Goal: Check status: Verify the current state of an ongoing process or item

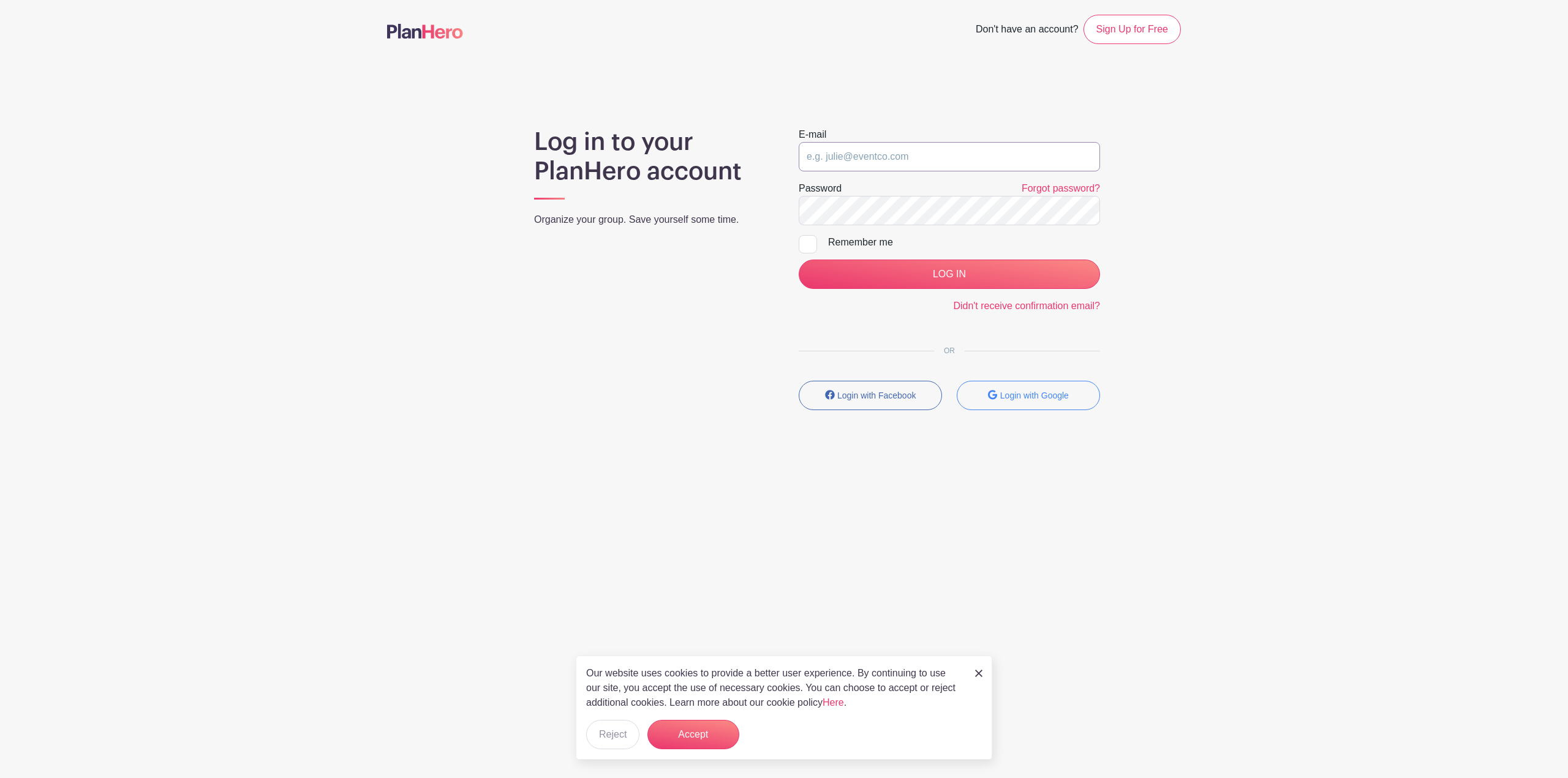
drag, startPoint x: 845, startPoint y: 155, endPoint x: 854, endPoint y: 166, distance: 14.2
click at [845, 155] on input "email" at bounding box center [949, 157] width 301 height 29
type input "[PERSON_NAME][EMAIL_ADDRESS][PERSON_NAME][DOMAIN_NAME]"
click at [799, 260] on input "LOG IN" at bounding box center [949, 274] width 301 height 29
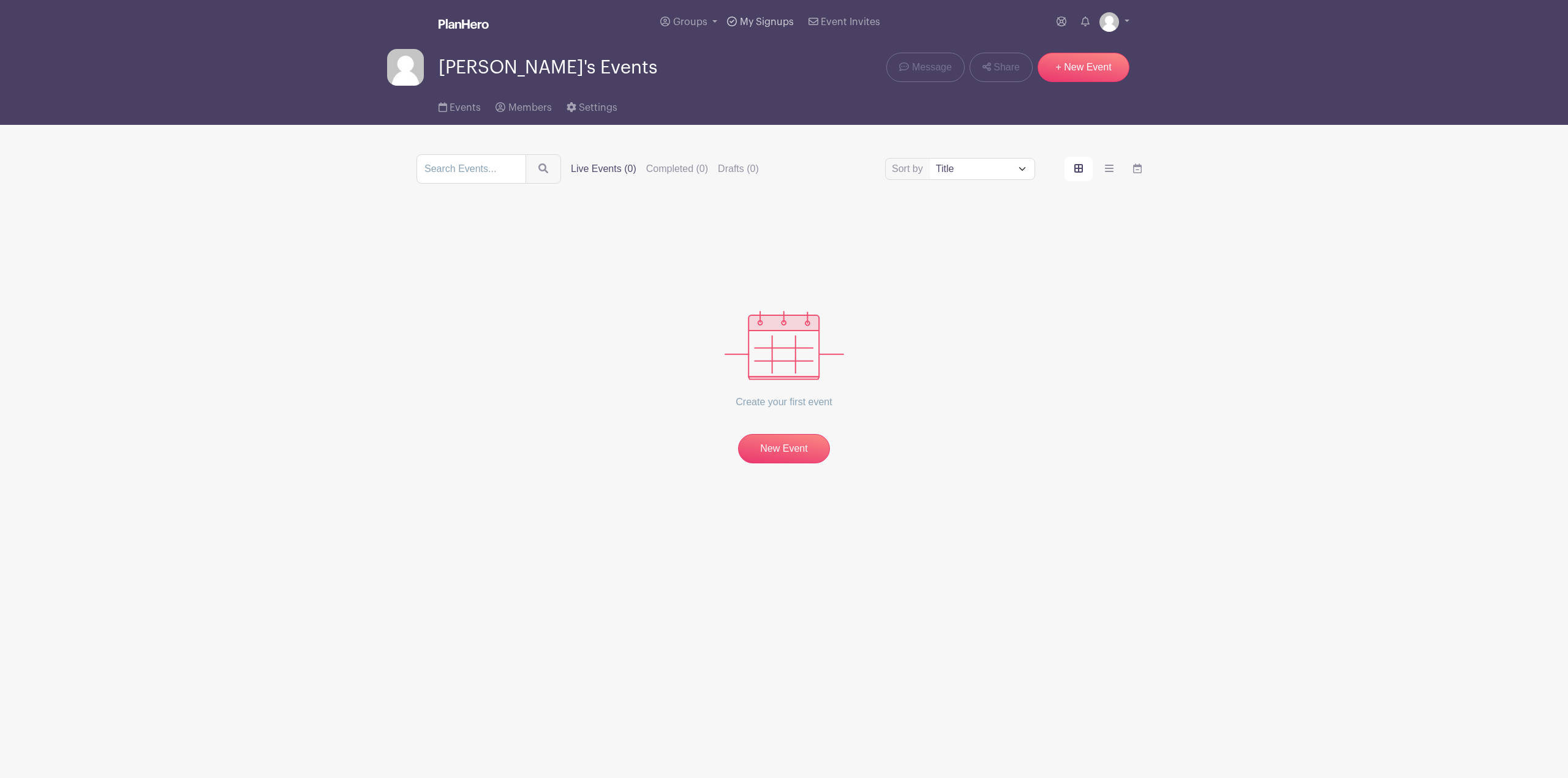
click at [767, 24] on span "My Signups" at bounding box center [767, 22] width 54 height 10
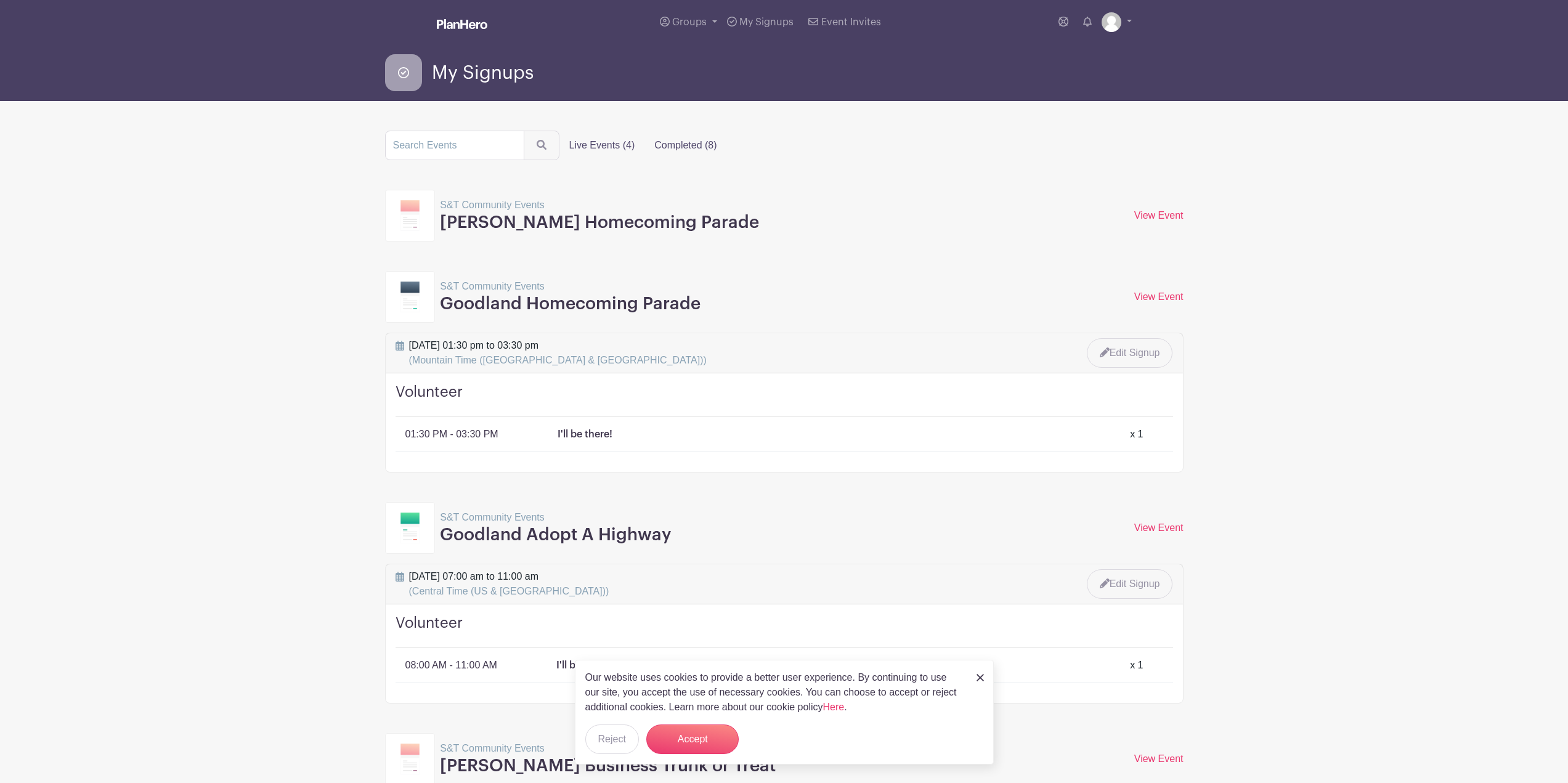
click at [679, 147] on label "Completed (8)" at bounding box center [685, 145] width 82 height 25
click at [0, 0] on input "Completed (8)" at bounding box center [0, 0] width 0 height 0
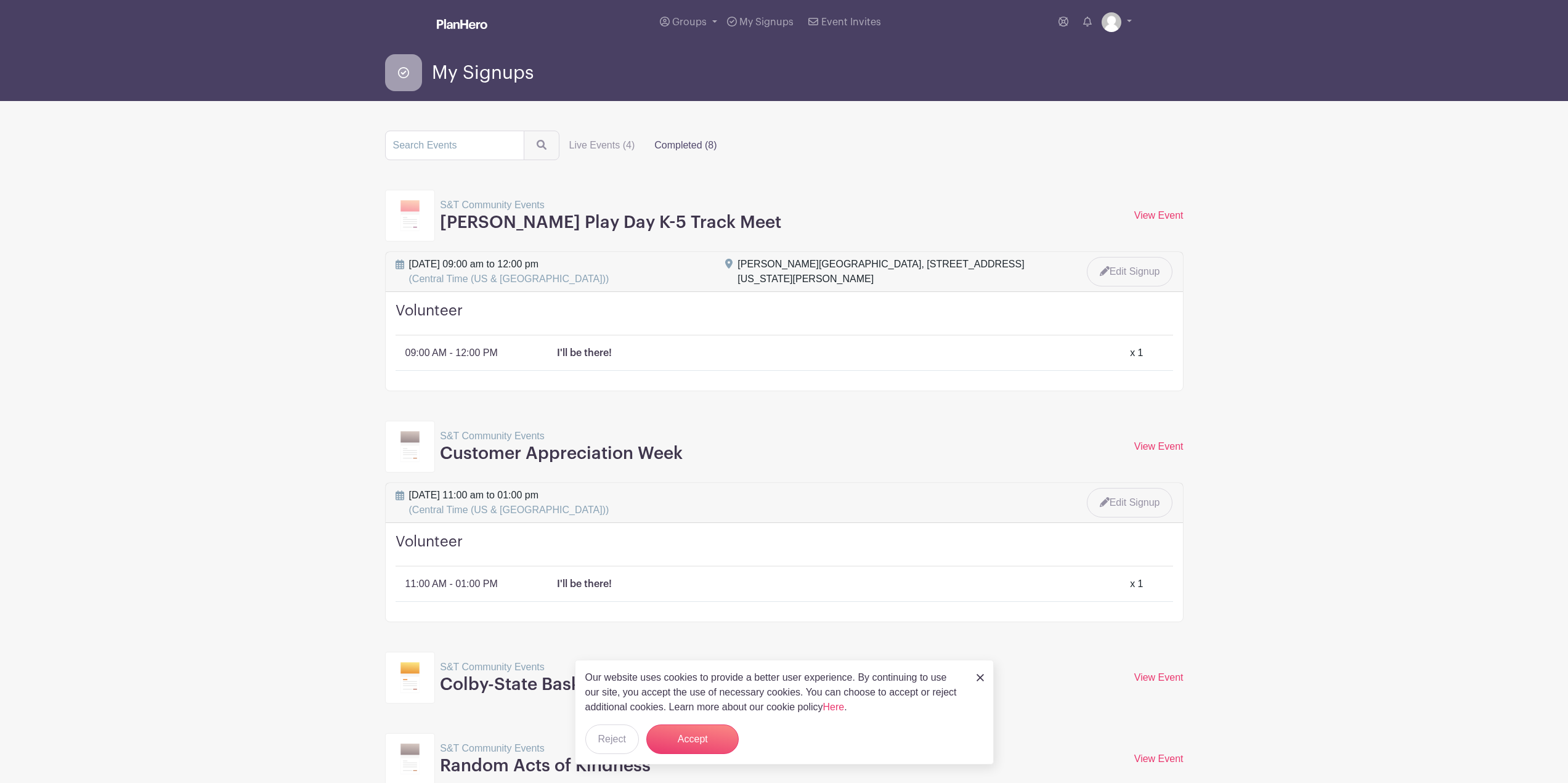
click at [980, 680] on img at bounding box center [980, 677] width 8 height 8
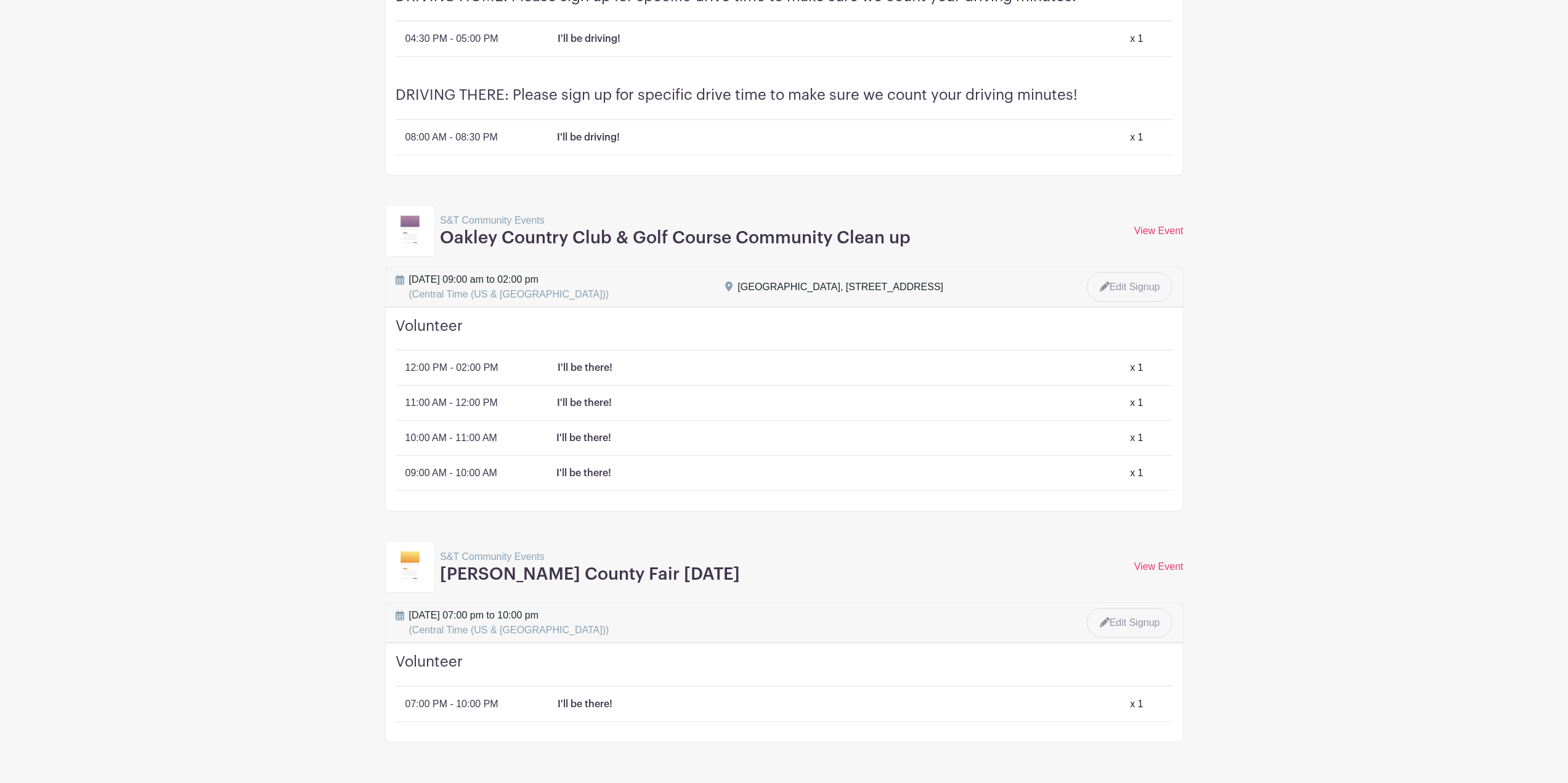
scroll to position [1699, 0]
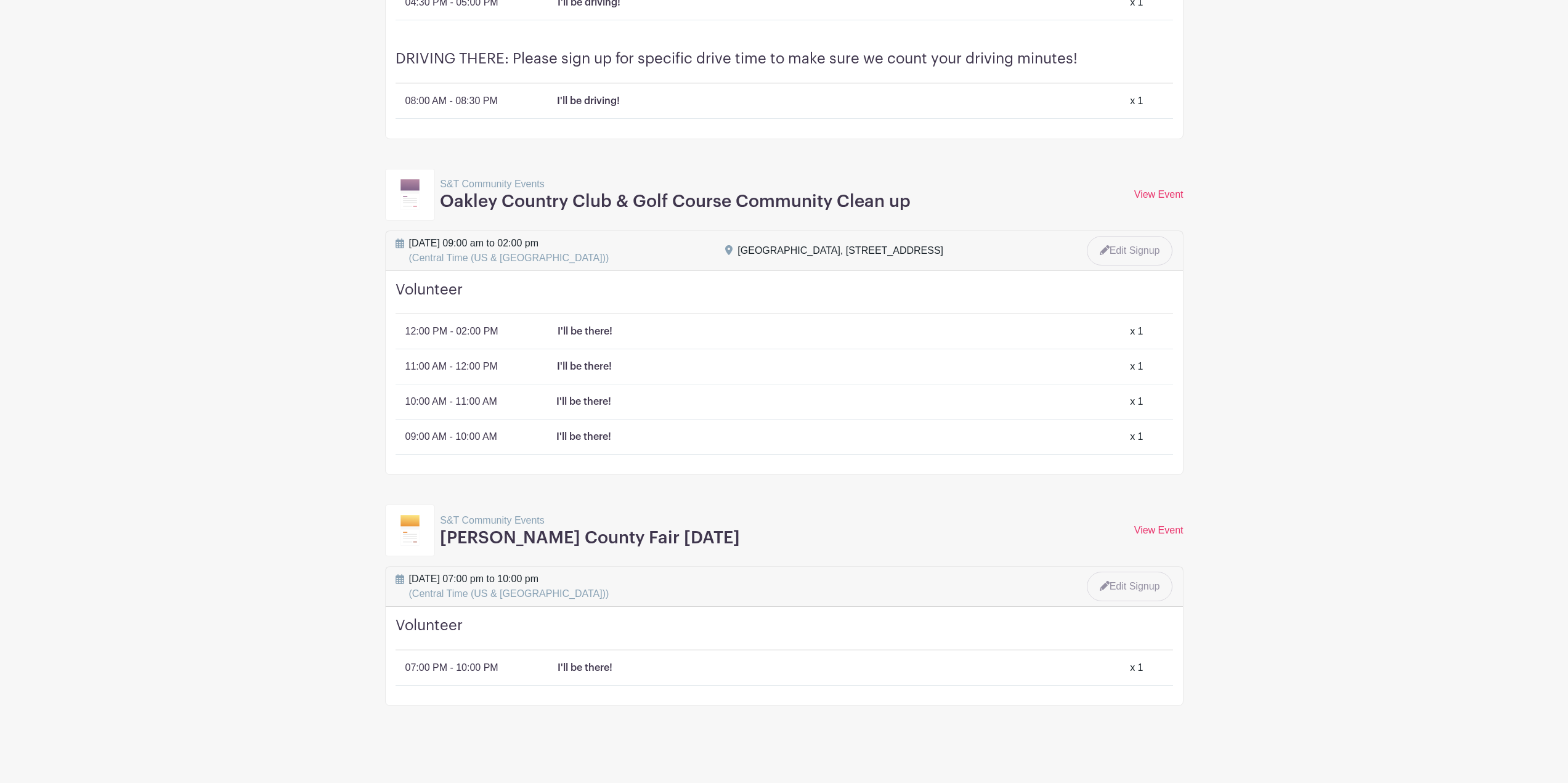
drag, startPoint x: 736, startPoint y: 535, endPoint x: 451, endPoint y: 550, distance: 285.4
click at [451, 550] on div "S&T Community Events [PERSON_NAME] County Fair [DATE] View Event" at bounding box center [784, 531] width 799 height 52
click at [788, 529] on div "S&T Community Events [PERSON_NAME] County Fair [DATE] View Event" at bounding box center [784, 531] width 799 height 52
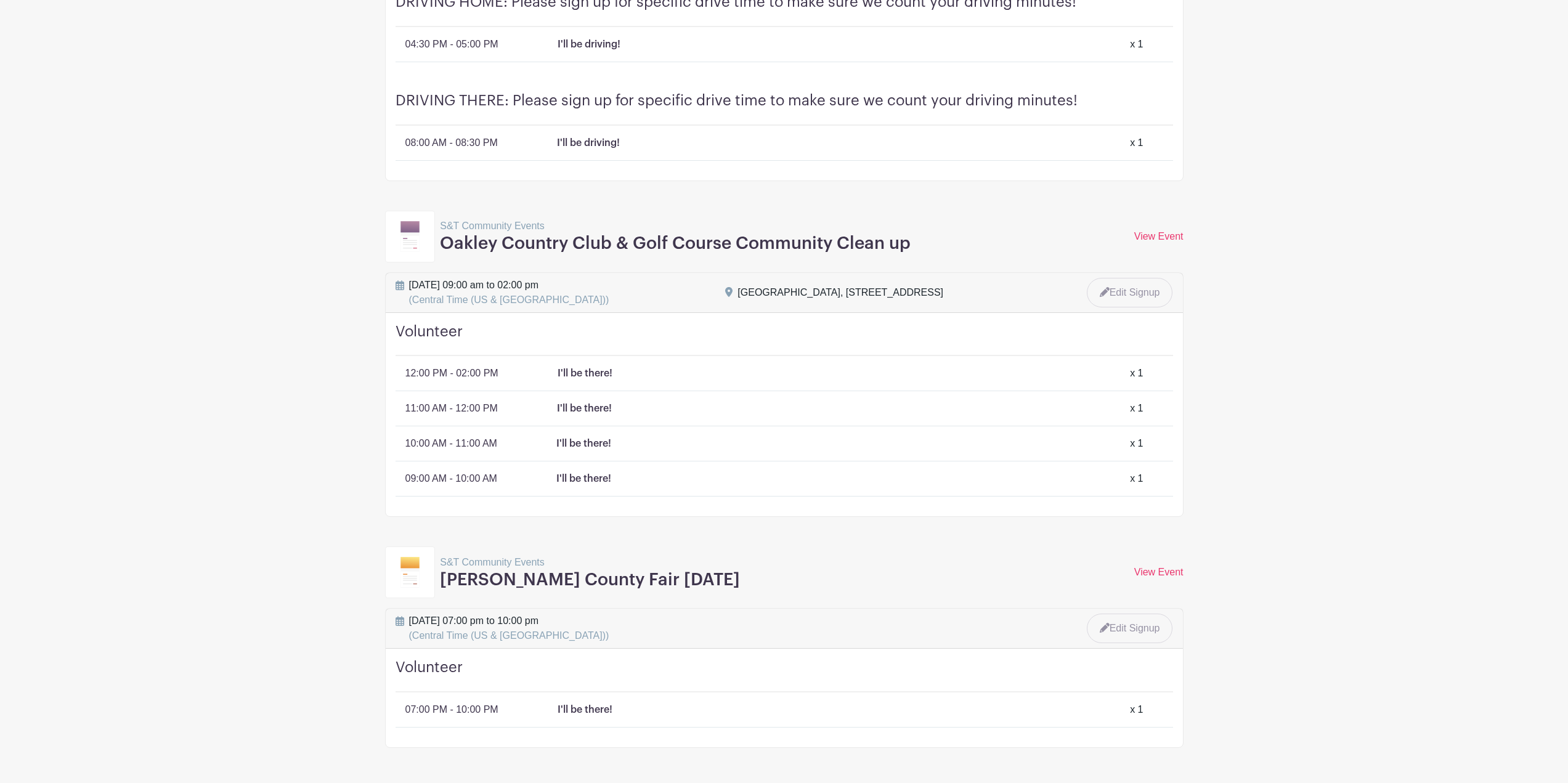
scroll to position [1638, 0]
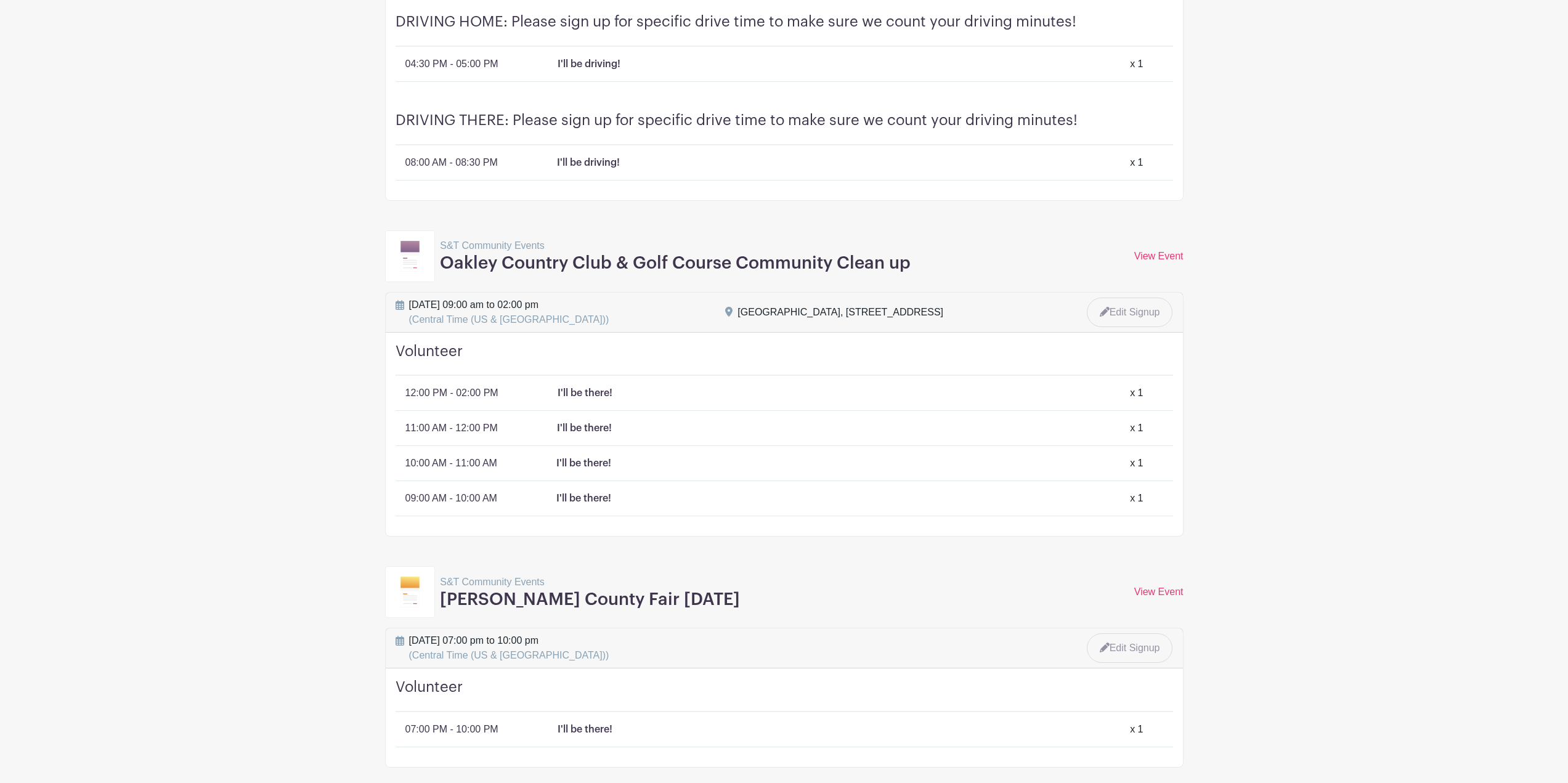
drag, startPoint x: 729, startPoint y: 602, endPoint x: 398, endPoint y: 580, distance: 331.7
click at [398, 580] on div "S&T Community Events [PERSON_NAME] County Fair [DATE] View Event" at bounding box center [784, 592] width 799 height 52
click at [769, 592] on div "S&T Community Events [PERSON_NAME] County Fair [DATE] View Event" at bounding box center [784, 592] width 799 height 52
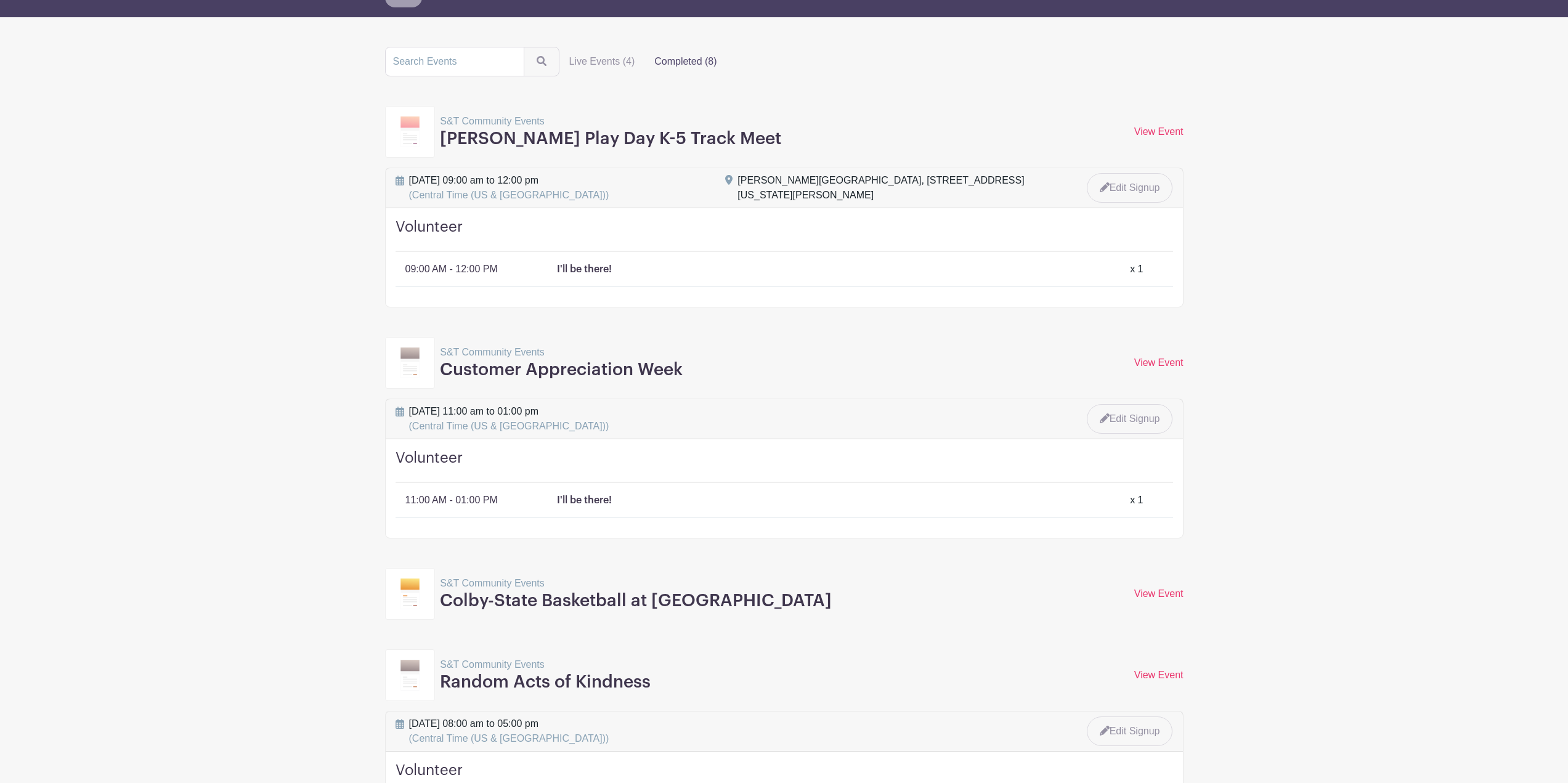
scroll to position [0, 0]
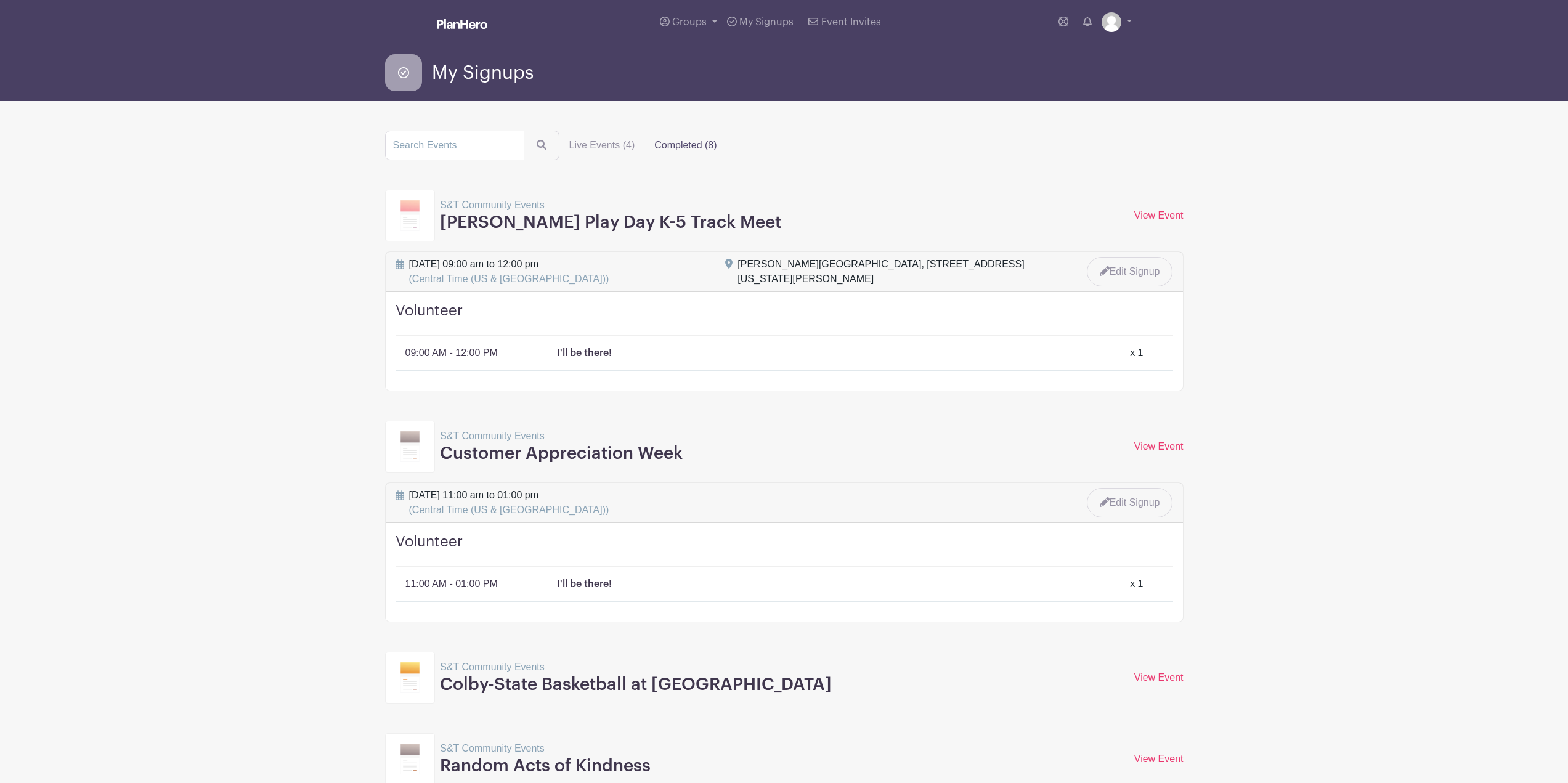
drag, startPoint x: 1152, startPoint y: 353, endPoint x: 375, endPoint y: 346, distance: 777.0
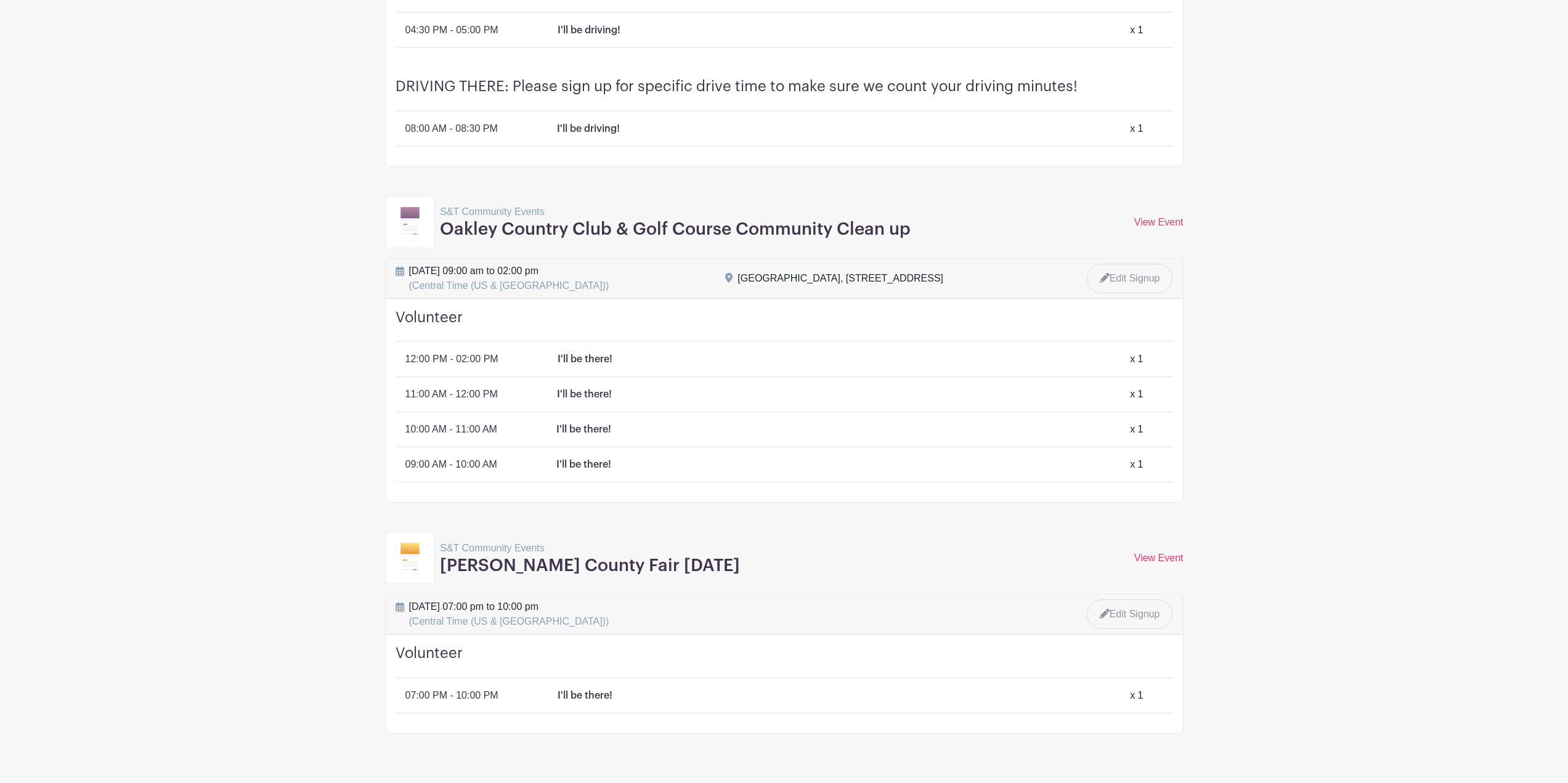
scroll to position [1699, 0]
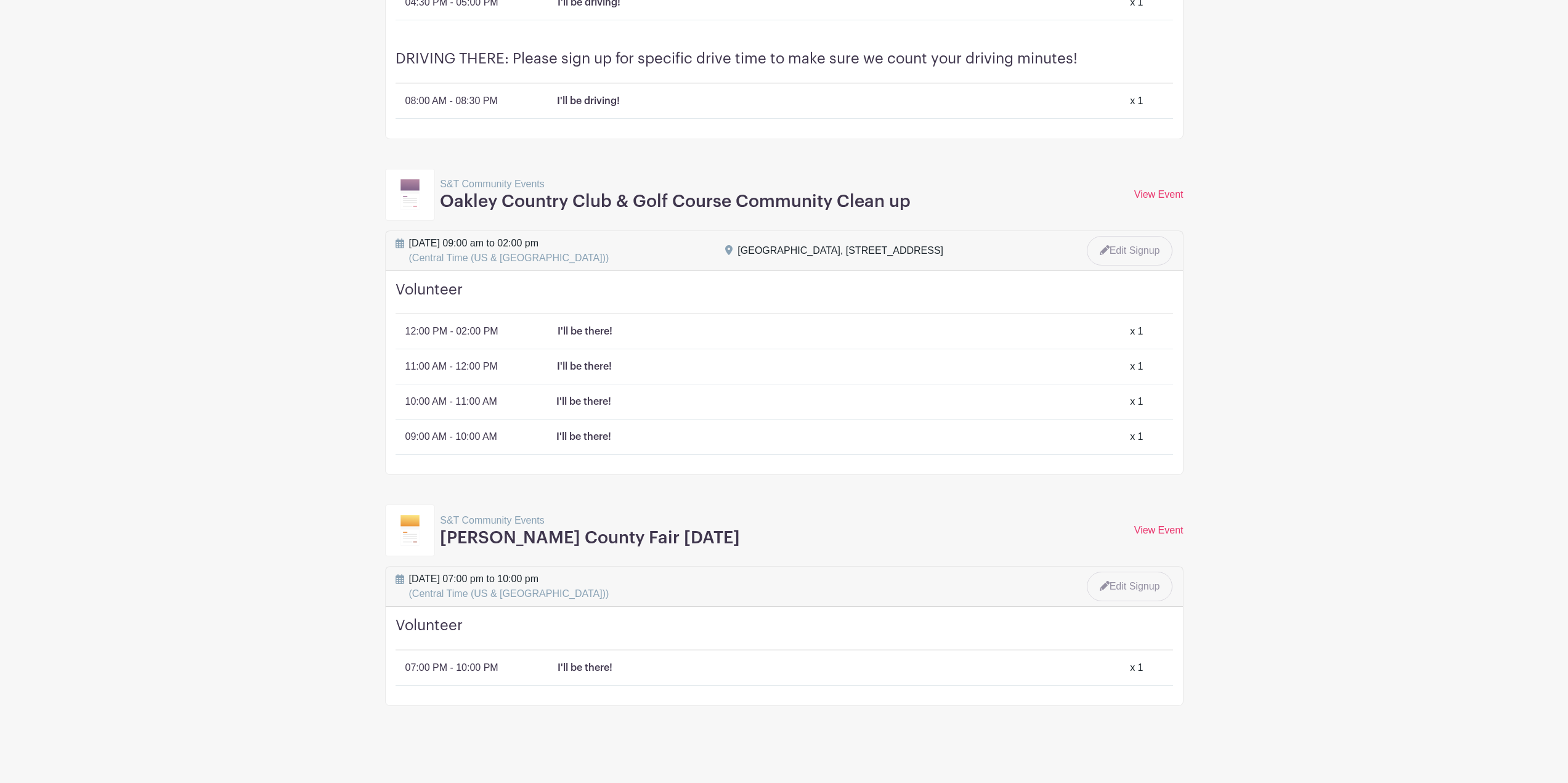
drag, startPoint x: 633, startPoint y: 247, endPoint x: 386, endPoint y: 241, distance: 247.1
click at [386, 241] on div "[DATE] 09:00 am to 02:00 pm (Central Time (US & [GEOGRAPHIC_DATA])) [GEOGRAPHIC…" at bounding box center [784, 251] width 797 height 40
click at [633, 255] on div "[DATE] 09:00 am to 02:00 pm (Central Time (US & [GEOGRAPHIC_DATA]))" at bounding box center [553, 251] width 330 height 29
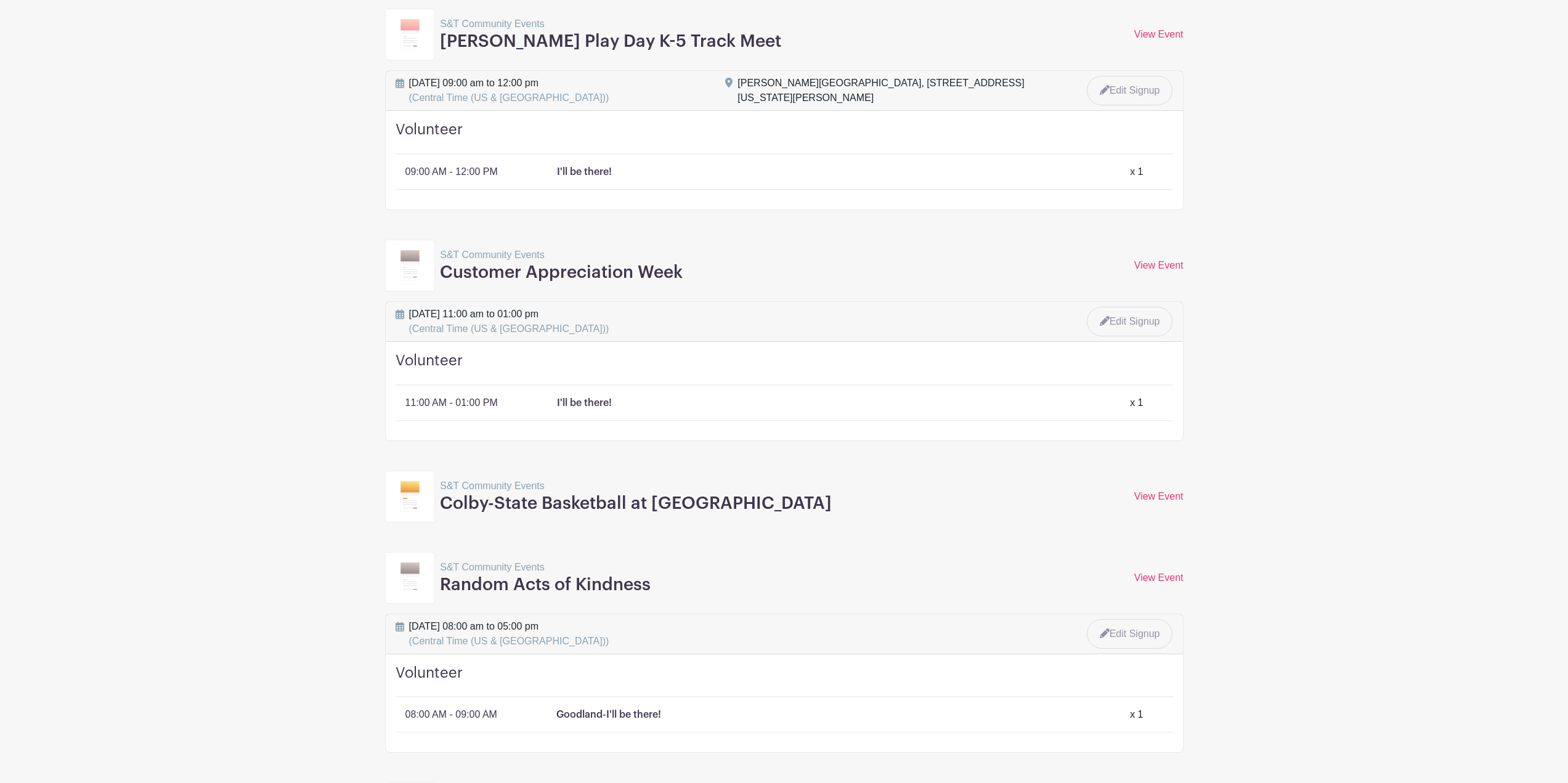
scroll to position [0, 0]
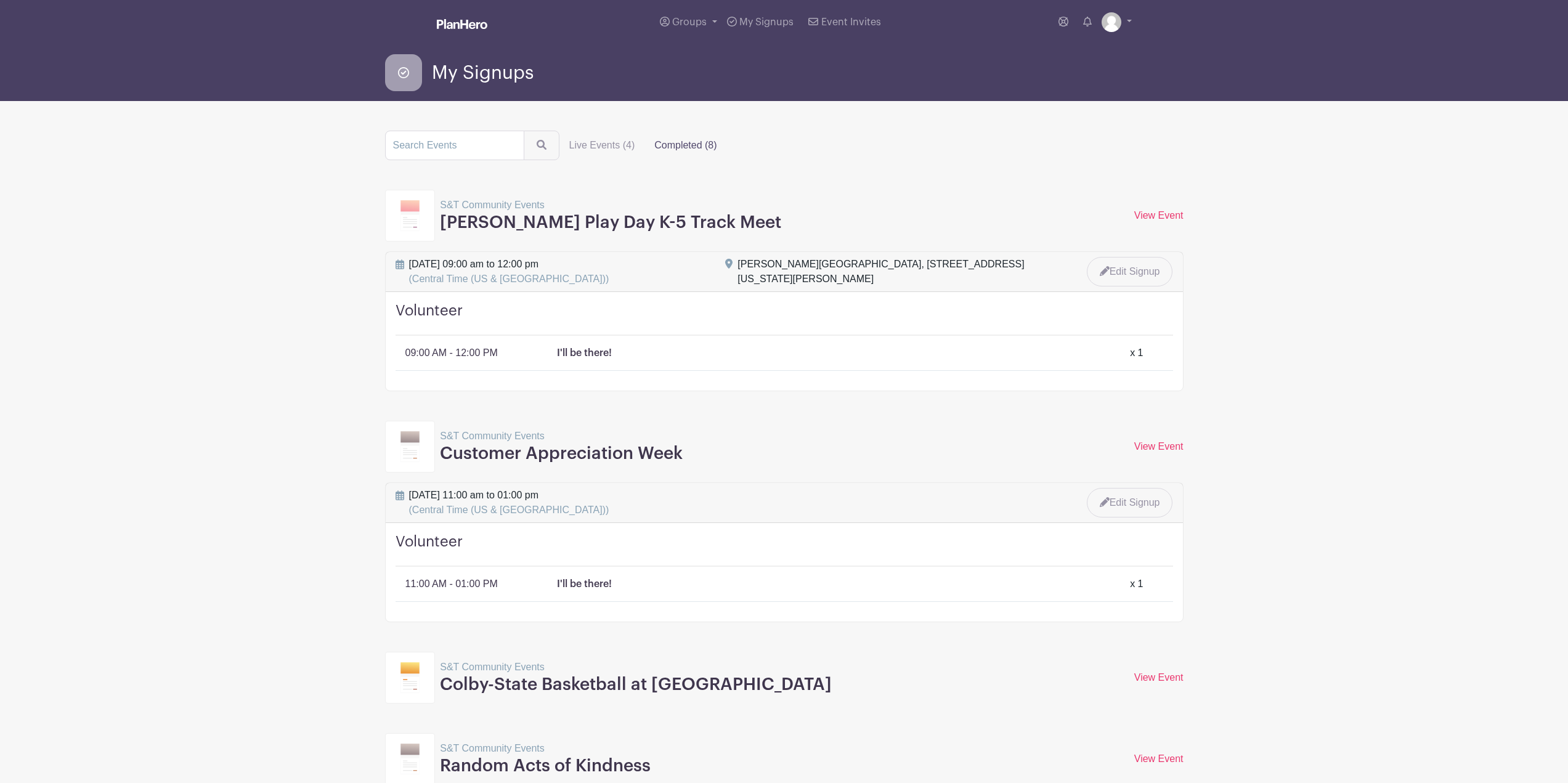
drag, startPoint x: 358, startPoint y: 196, endPoint x: 1308, endPoint y: 536, distance: 1009.0
